Goal: Information Seeking & Learning: Learn about a topic

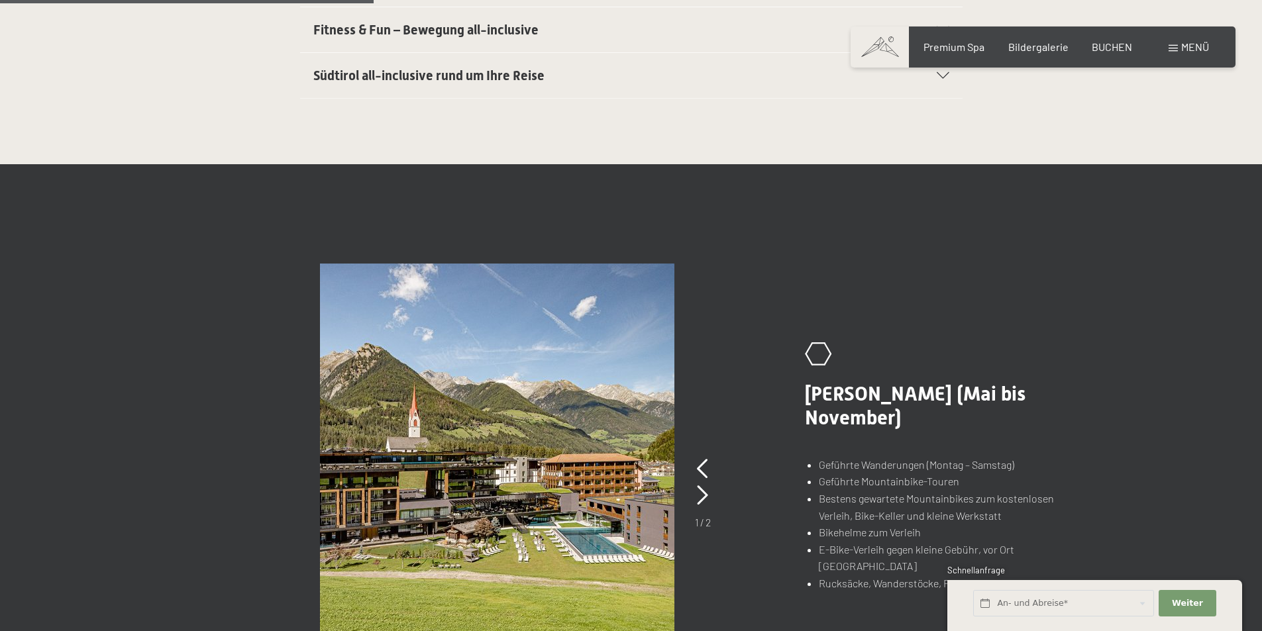
scroll to position [994, 0]
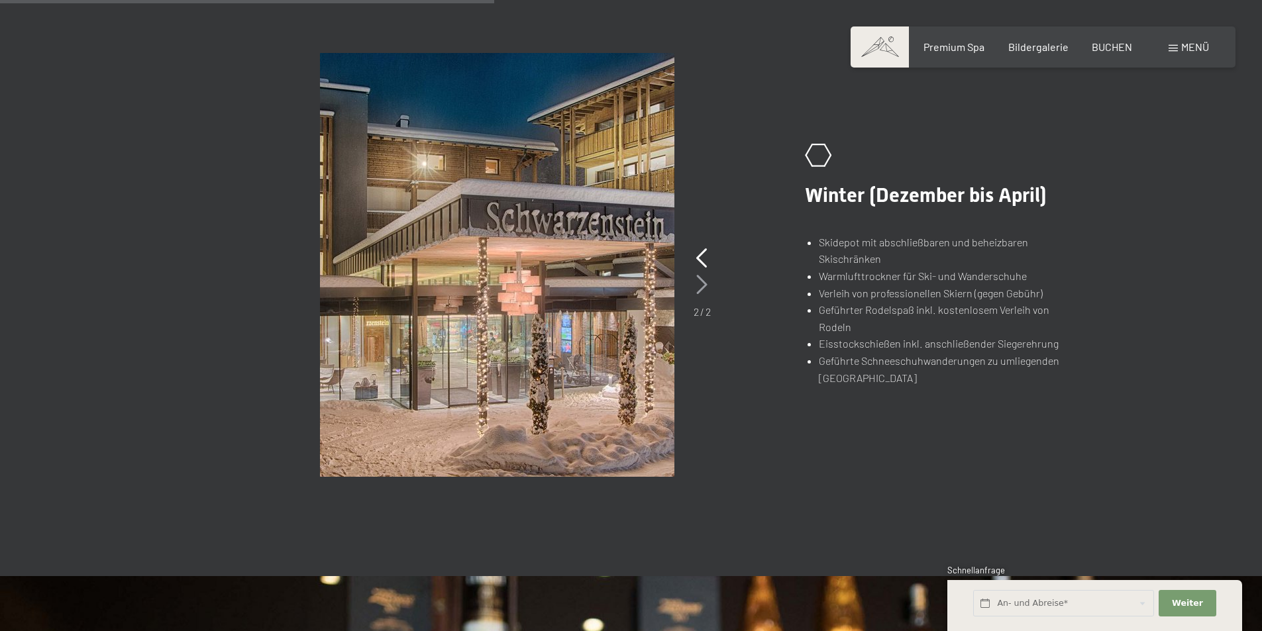
click at [706, 282] on icon at bounding box center [701, 285] width 11 height 20
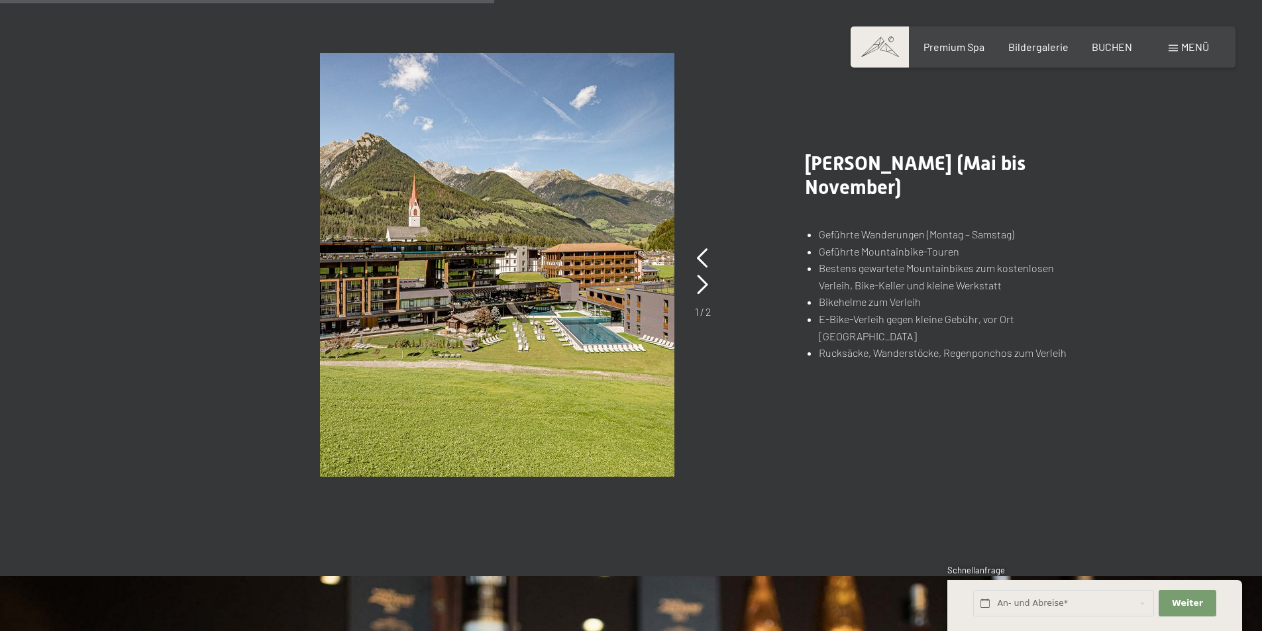
drag, startPoint x: 415, startPoint y: 242, endPoint x: 403, endPoint y: 250, distance: 15.3
click at [403, 250] on img at bounding box center [497, 265] width 354 height 424
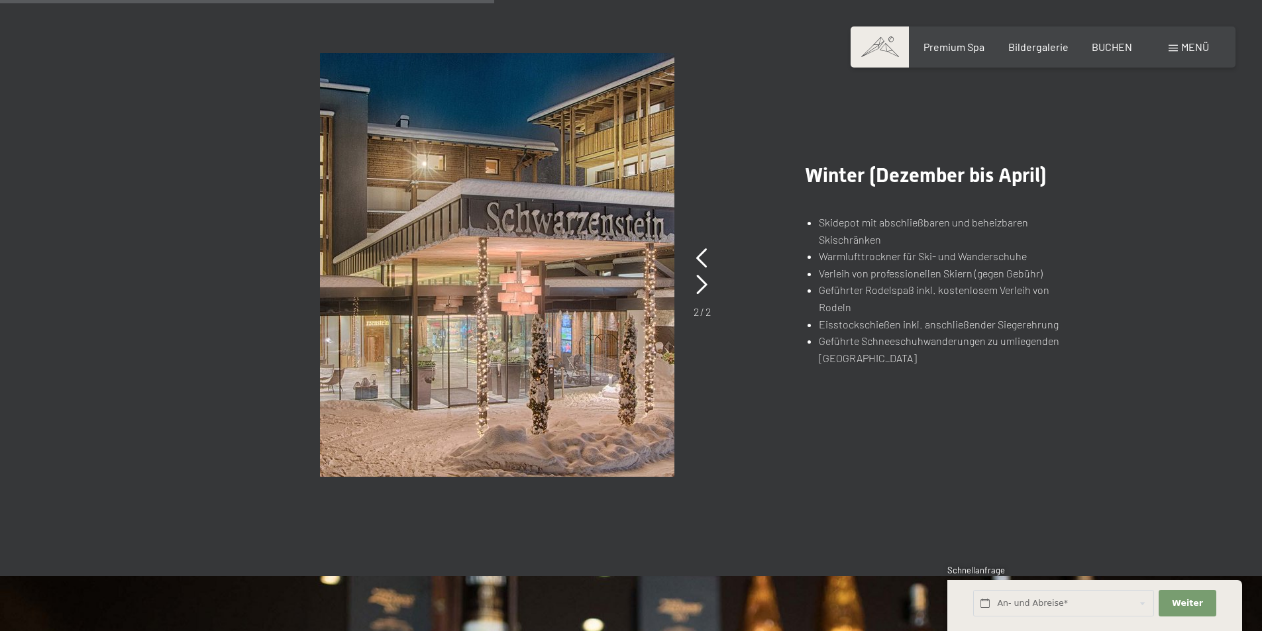
click at [650, 288] on img at bounding box center [497, 265] width 354 height 424
click at [700, 266] on icon at bounding box center [701, 258] width 11 height 20
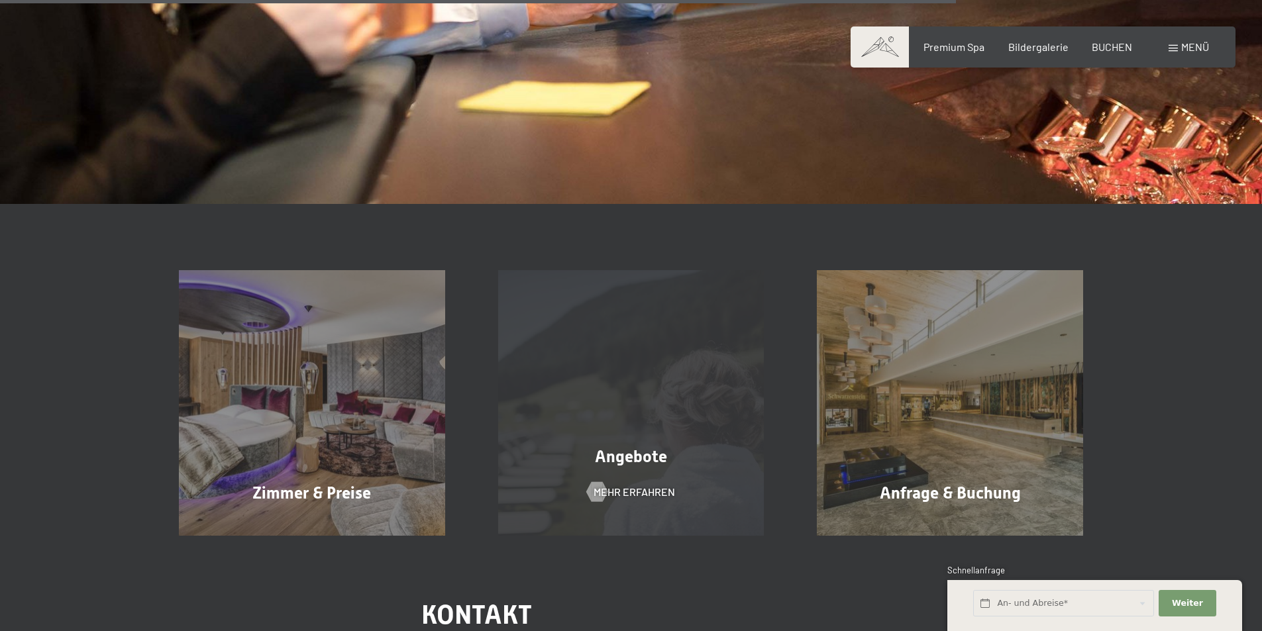
scroll to position [2319, 0]
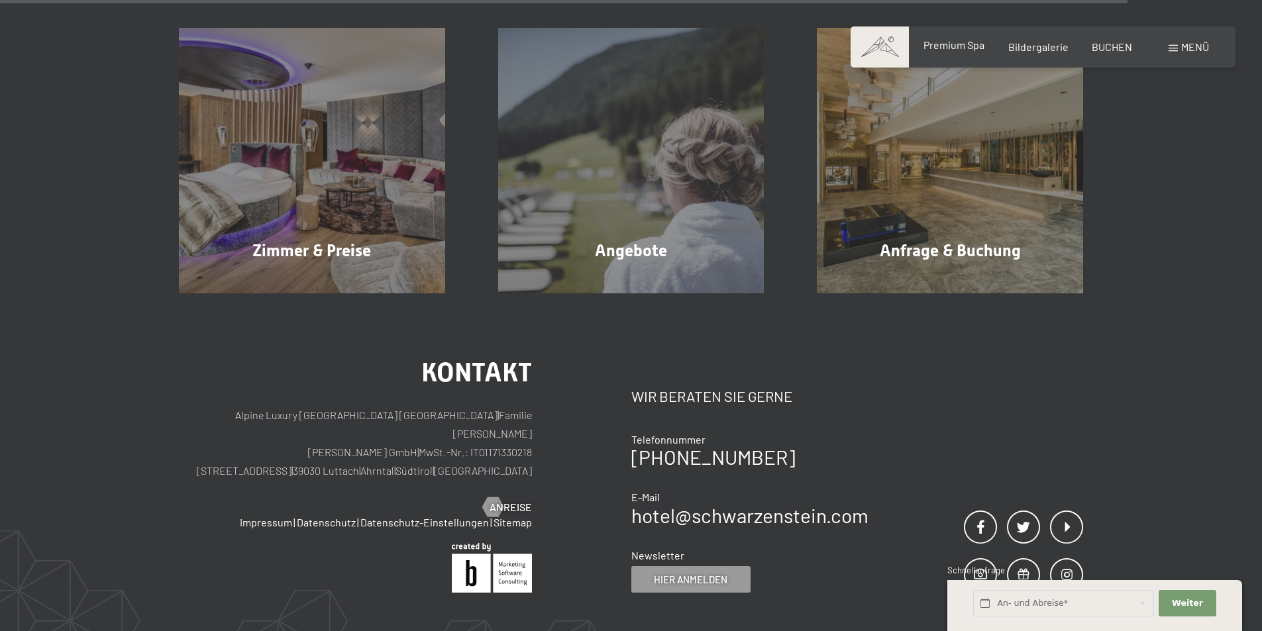
click at [969, 41] on span "Premium Spa" at bounding box center [954, 44] width 61 height 13
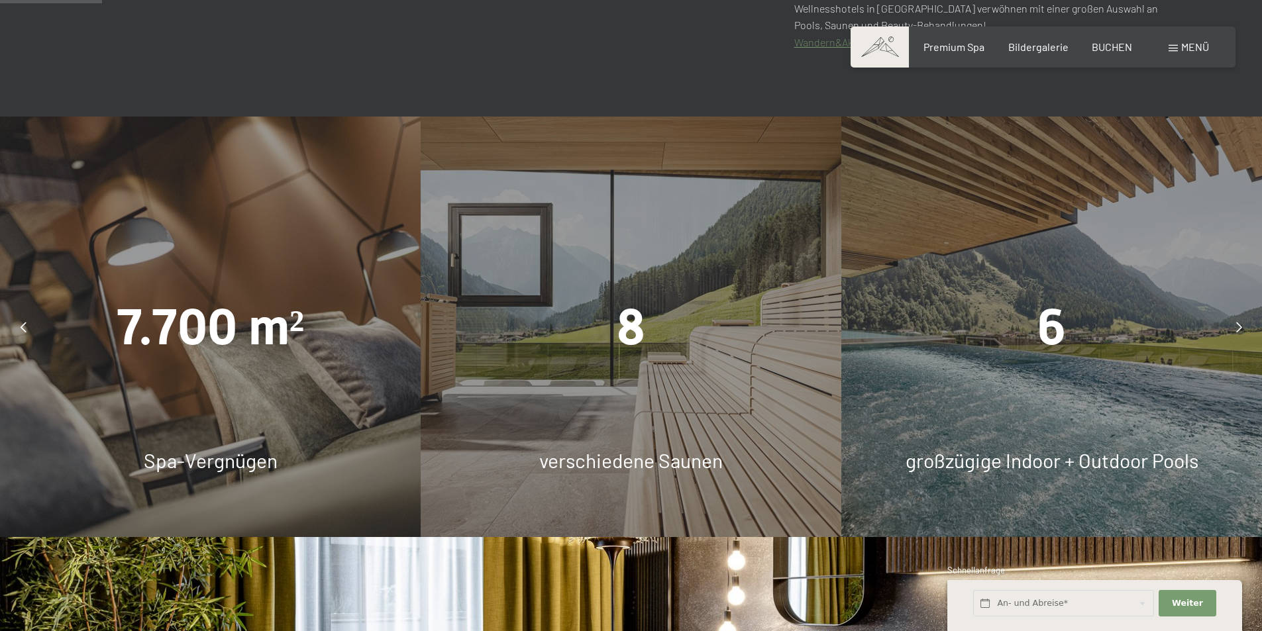
scroll to position [928, 0]
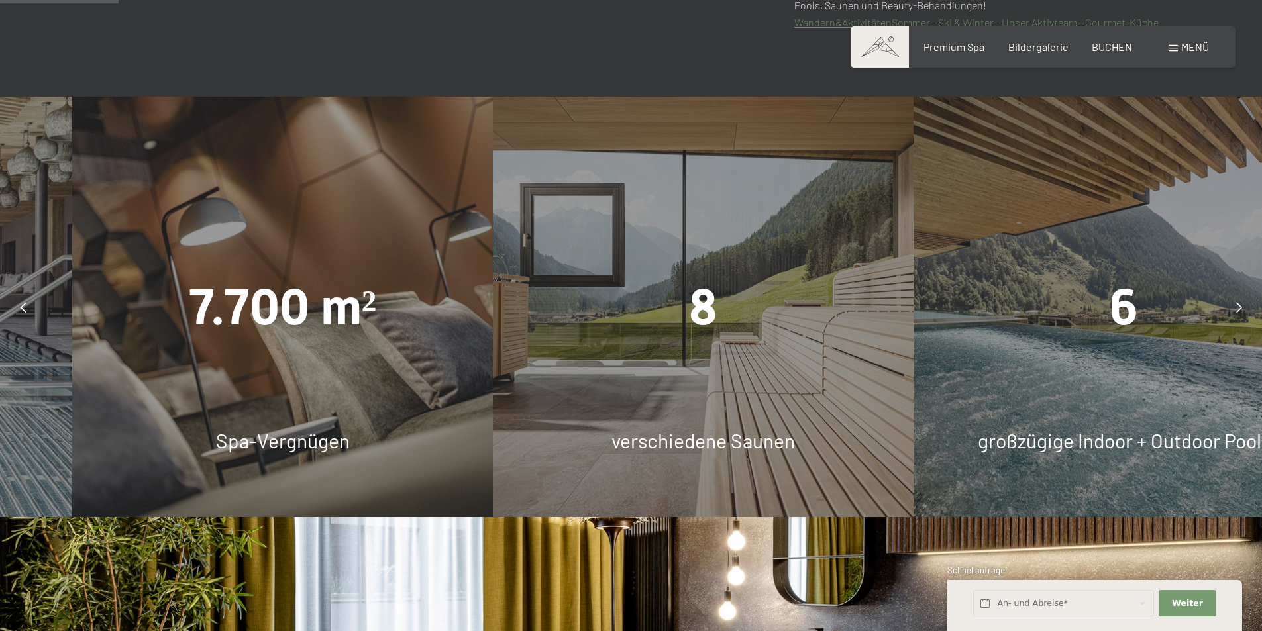
drag, startPoint x: 681, startPoint y: 445, endPoint x: 724, endPoint y: 441, distance: 43.2
click at [724, 441] on span "verschiedene Saunen" at bounding box center [704, 441] width 184 height 24
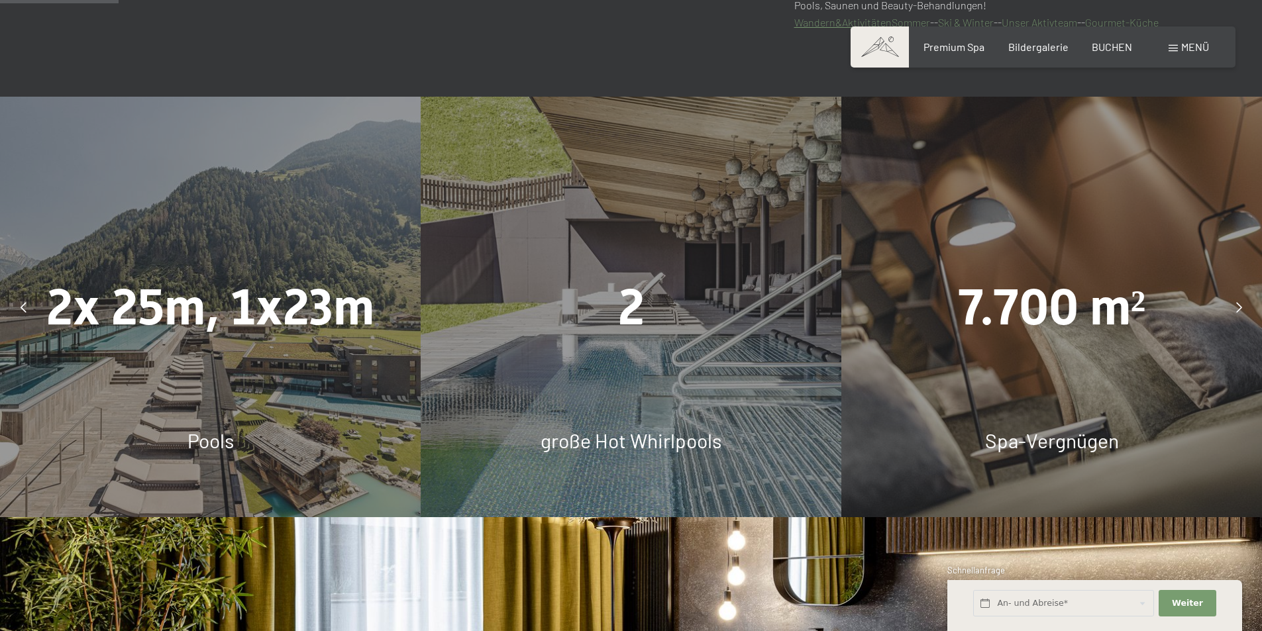
drag, startPoint x: 382, startPoint y: 358, endPoint x: 586, endPoint y: 362, distance: 204.8
click at [586, 362] on div "2 große Hot Whirlpools" at bounding box center [631, 307] width 421 height 421
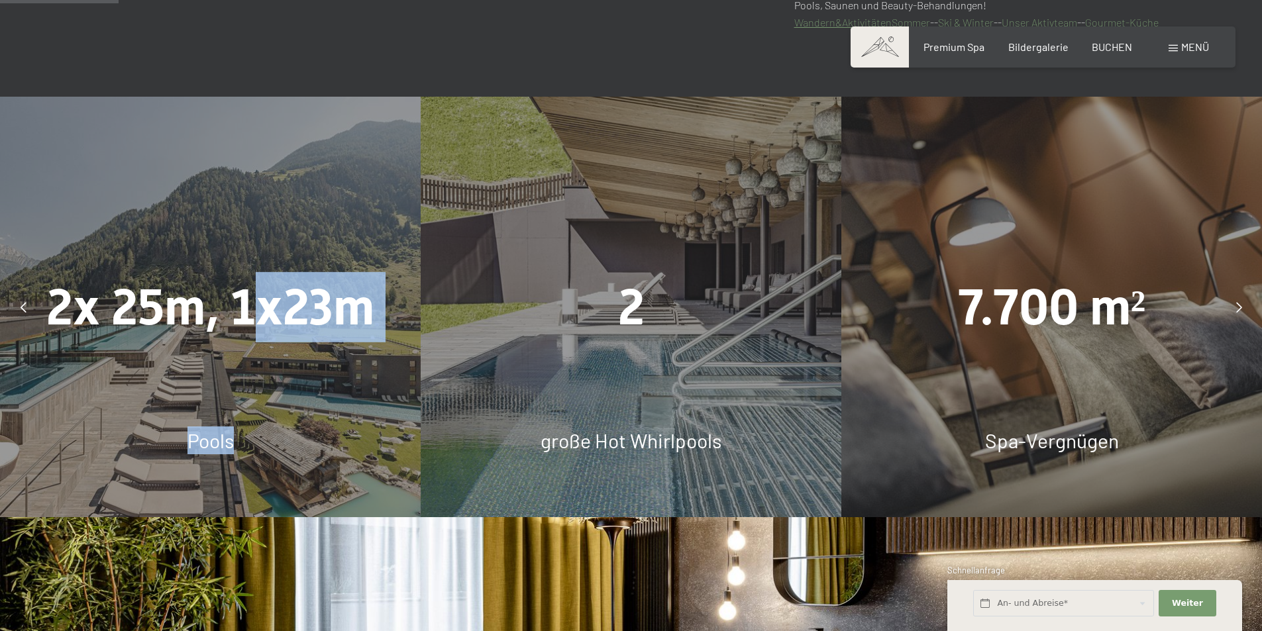
drag, startPoint x: 267, startPoint y: 340, endPoint x: 368, endPoint y: 354, distance: 101.7
click at [357, 352] on div "2x 25m, 1x23m Pools" at bounding box center [210, 307] width 421 height 421
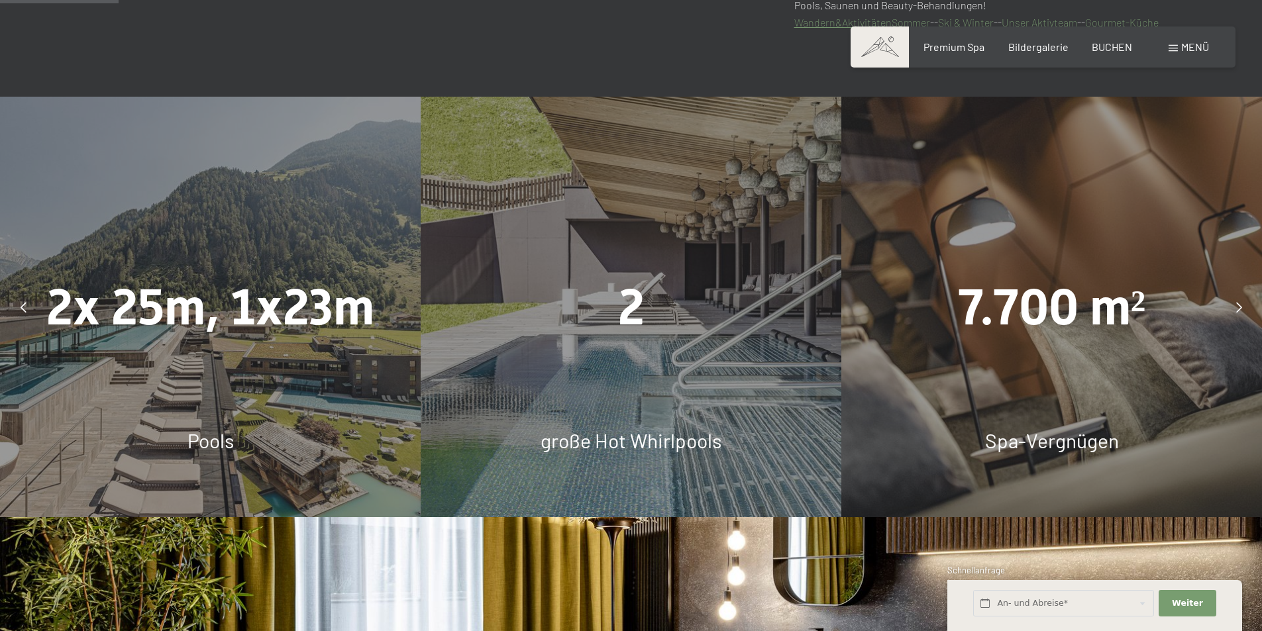
click at [372, 361] on div "2x 25m, 1x23m Pools" at bounding box center [210, 307] width 421 height 421
click at [16, 306] on div at bounding box center [23, 307] width 33 height 33
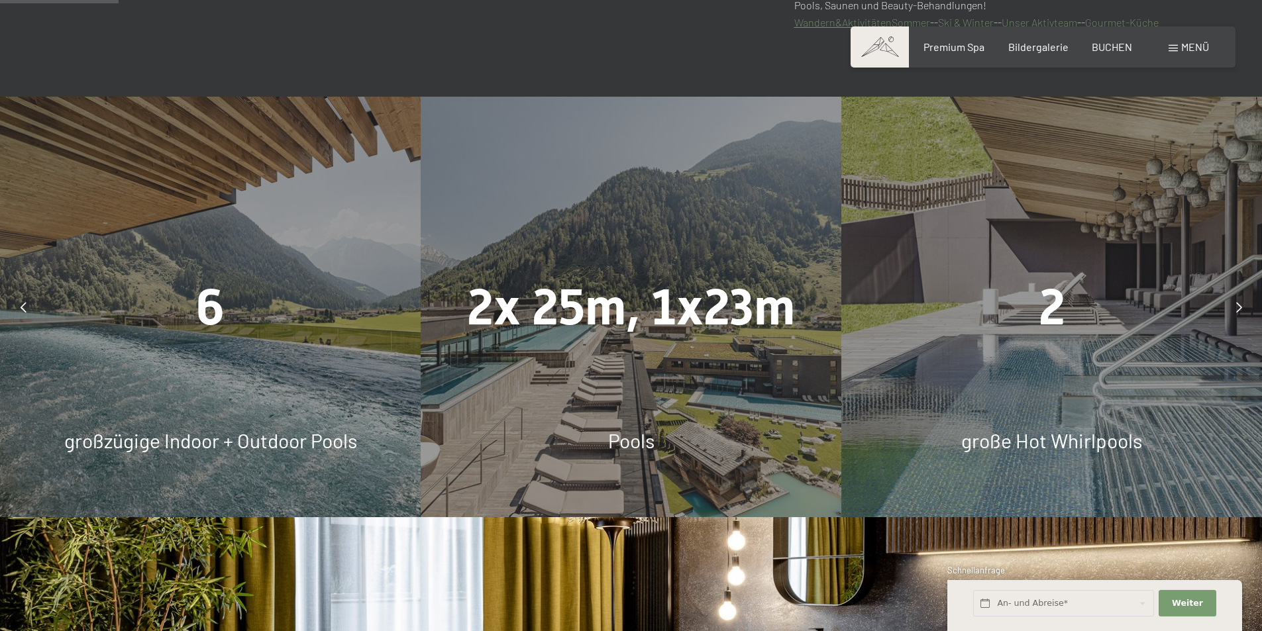
click at [28, 305] on div at bounding box center [23, 307] width 33 height 33
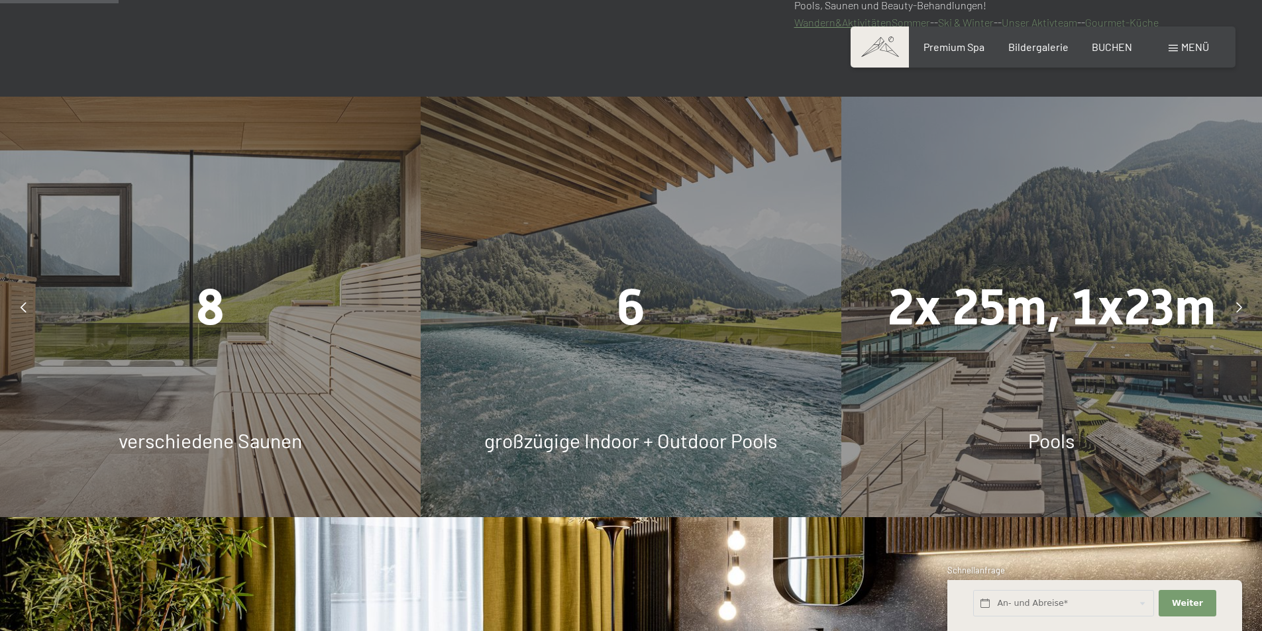
click at [28, 305] on div at bounding box center [23, 307] width 33 height 33
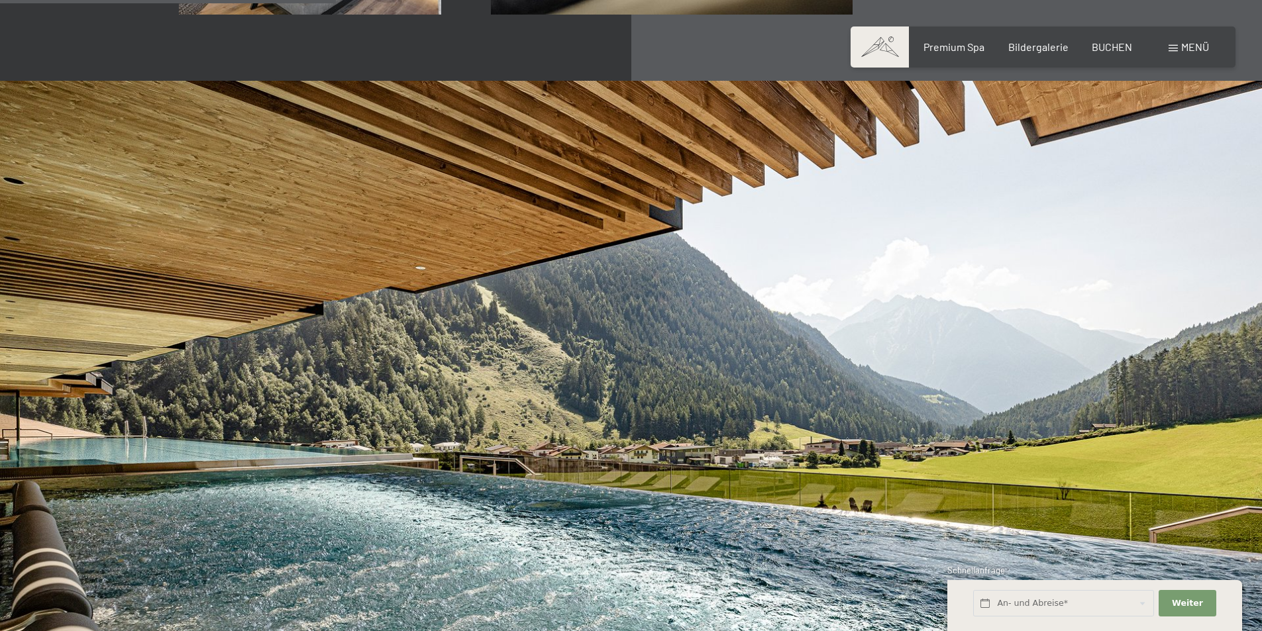
scroll to position [2717, 0]
